Goal: Find specific page/section: Find specific page/section

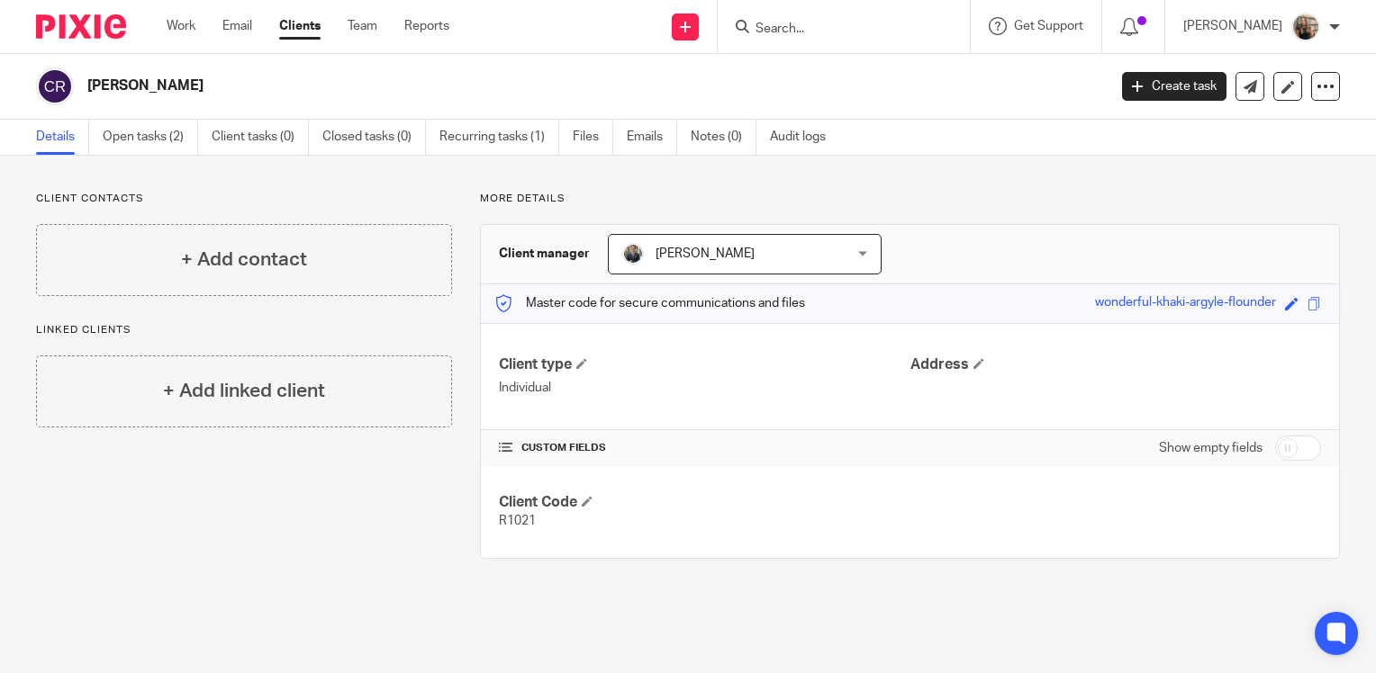
click at [812, 31] on input "Search" at bounding box center [835, 30] width 162 height 16
type input "bleak"
click at [916, 84] on link at bounding box center [861, 70] width 223 height 27
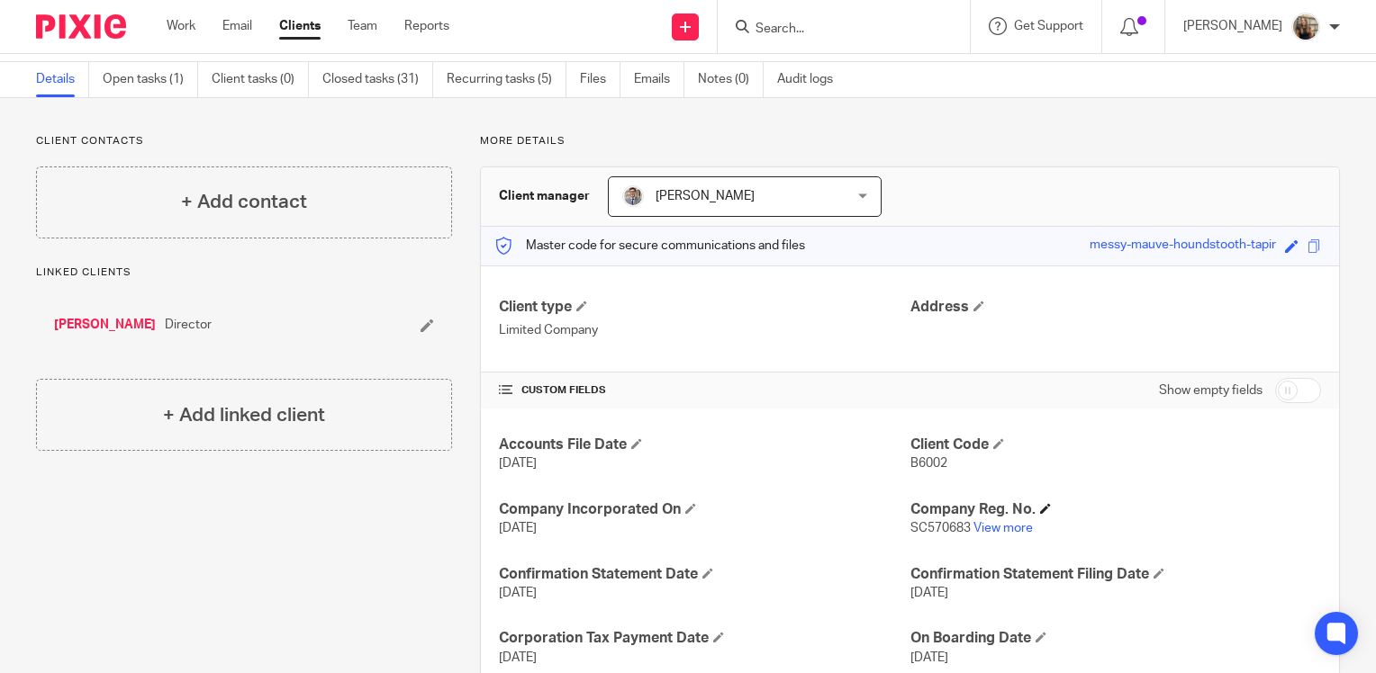
scroll to position [90, 0]
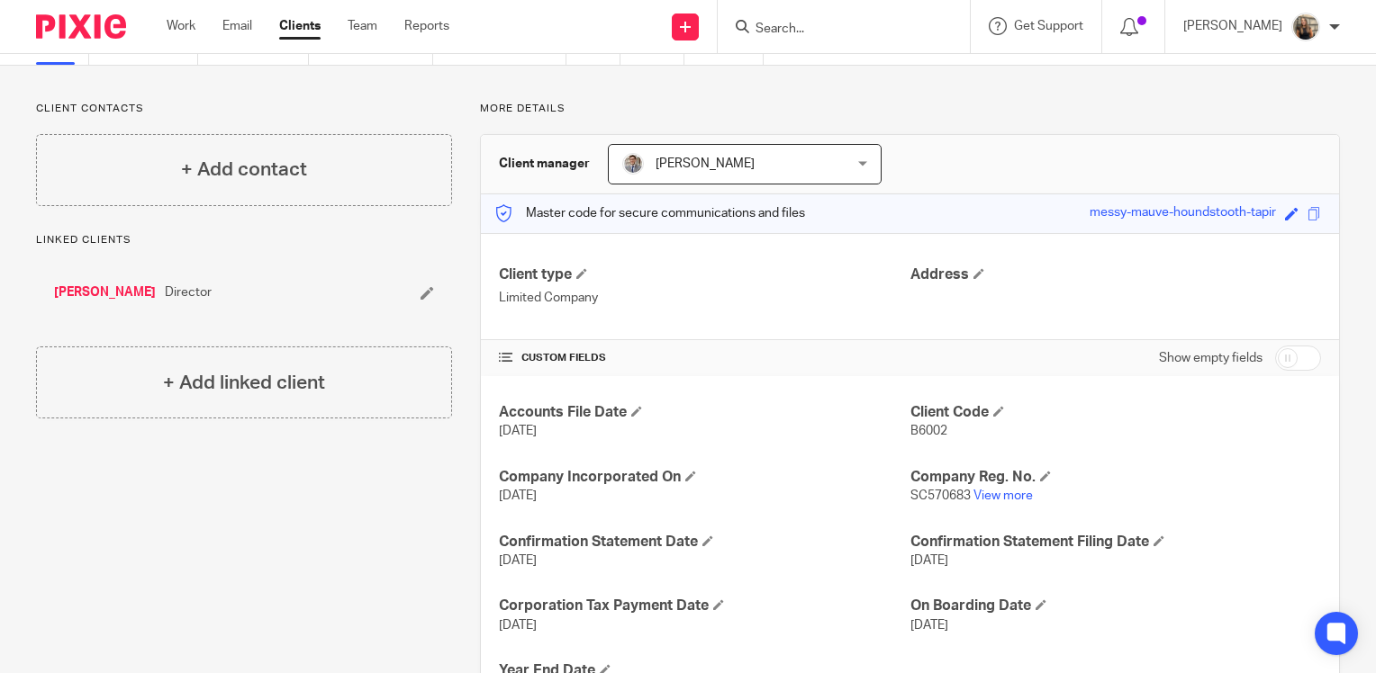
click at [302, 282] on div "Stephen Chapman Director" at bounding box center [244, 293] width 416 height 54
click at [865, 42] on div at bounding box center [844, 26] width 252 height 53
click at [873, 23] on input "Search" at bounding box center [835, 30] width 162 height 16
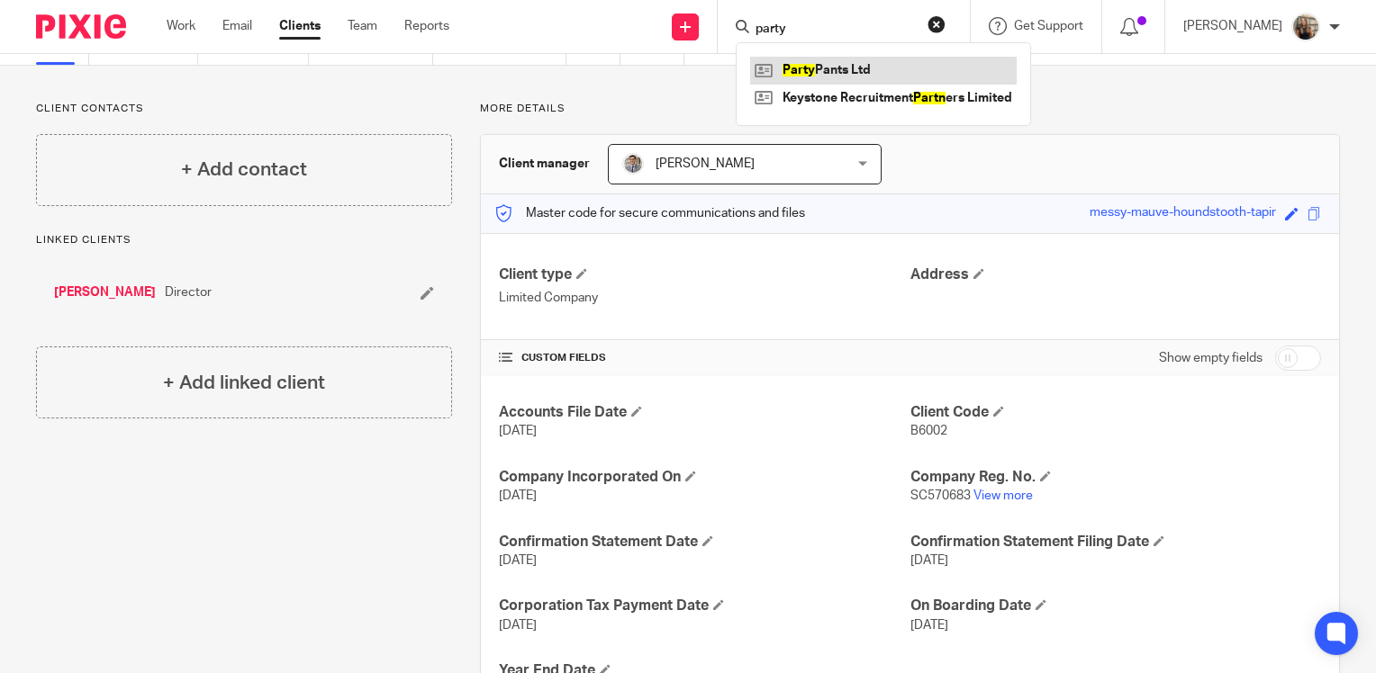
type input "party"
click at [859, 68] on link at bounding box center [883, 70] width 266 height 27
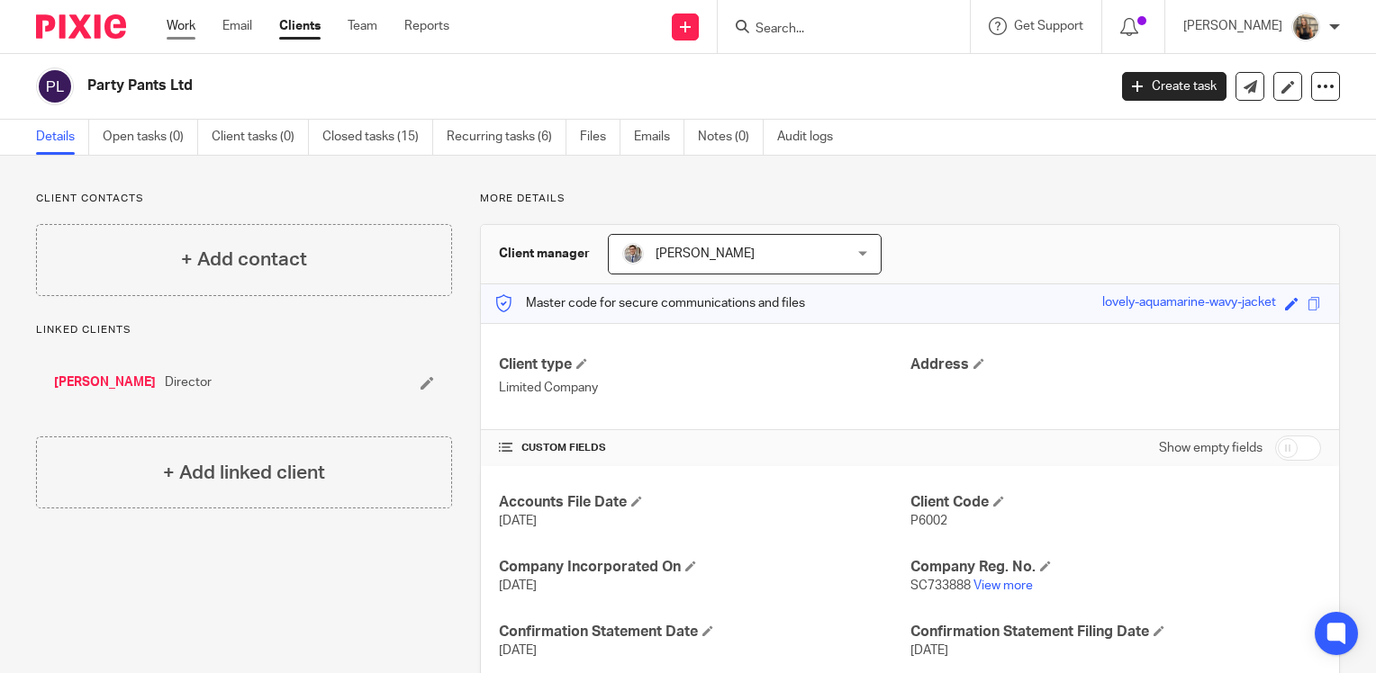
click at [184, 27] on link "Work" at bounding box center [181, 26] width 29 height 18
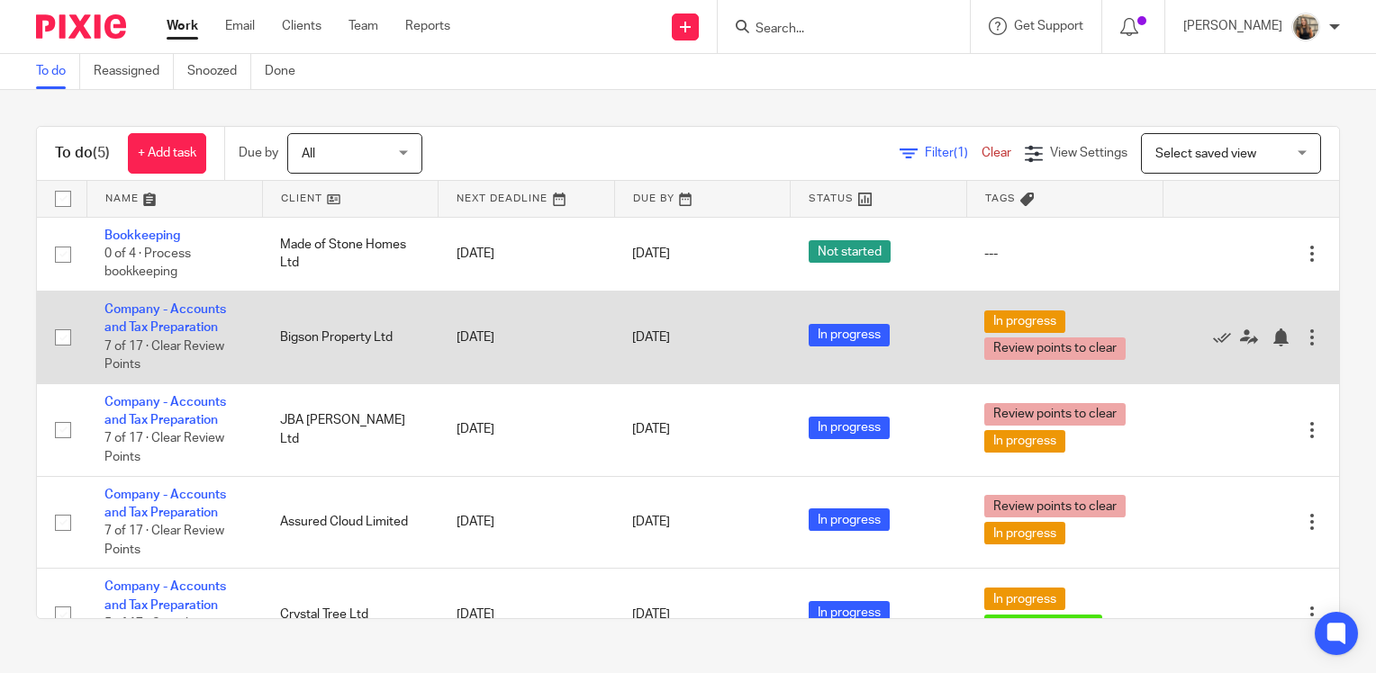
scroll to position [44, 0]
